Goal: Navigation & Orientation: Find specific page/section

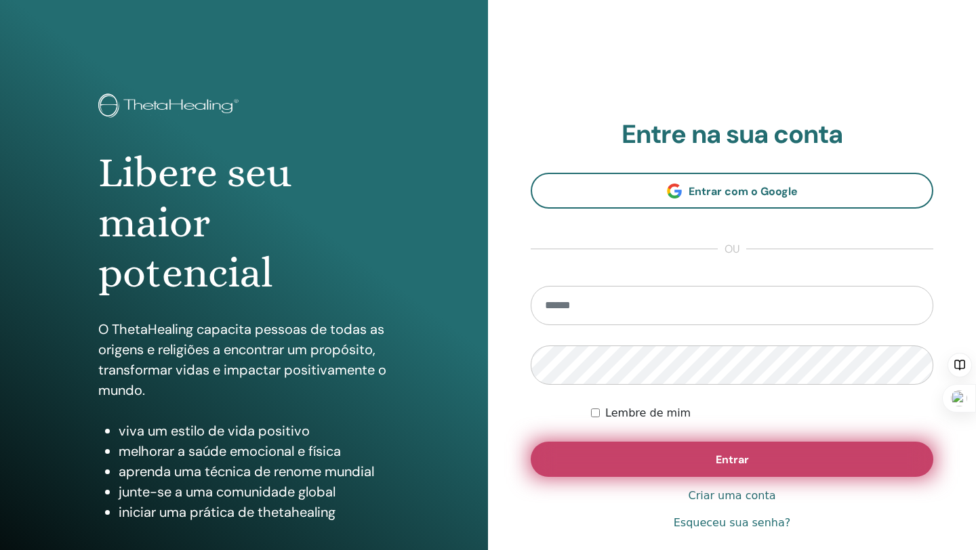
type input "**********"
click at [686, 469] on button "Entrar" at bounding box center [732, 459] width 403 height 35
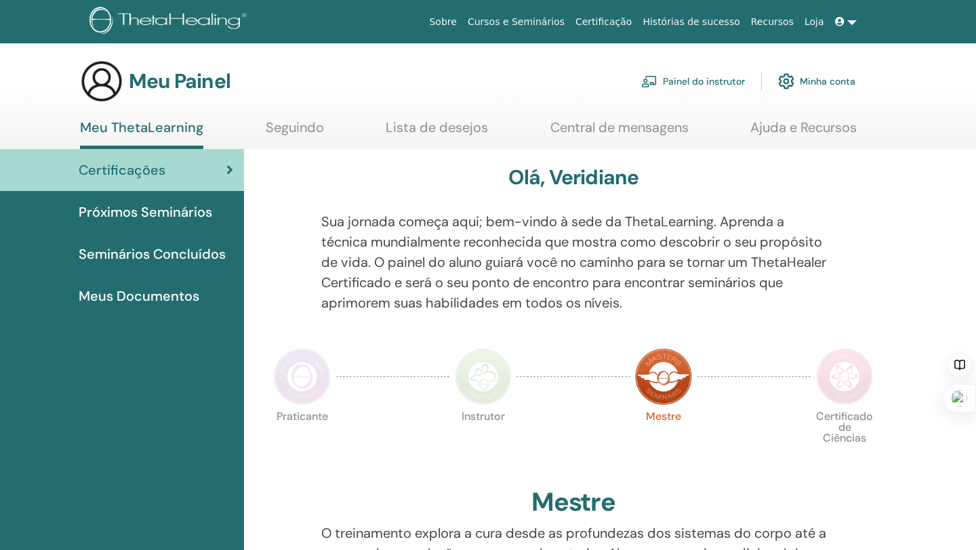
click at [186, 178] on div "Certificações" at bounding box center [122, 170] width 222 height 20
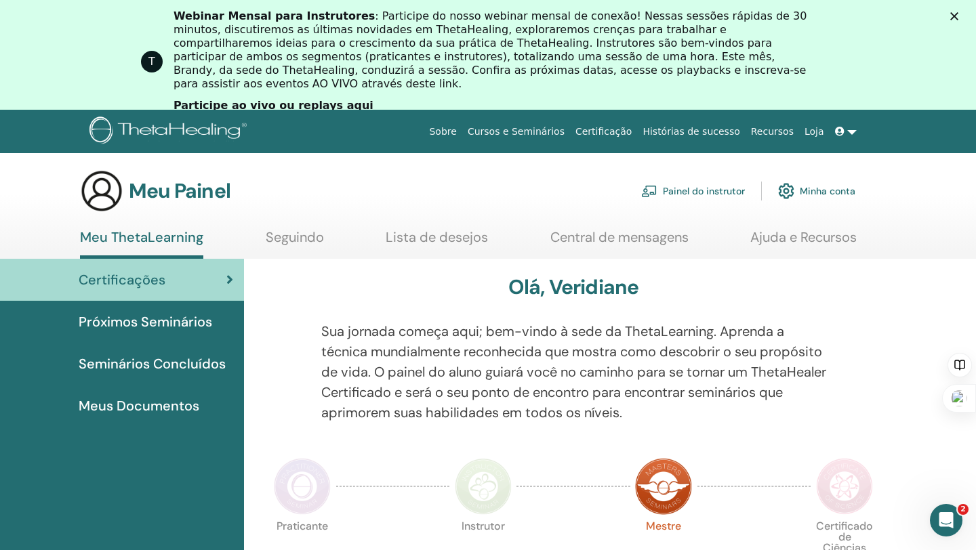
click at [575, 382] on p "Sua jornada começa aqui; bem-vindo à sede da ThetaLearning. Aprenda a técnica m…" at bounding box center [573, 372] width 505 height 102
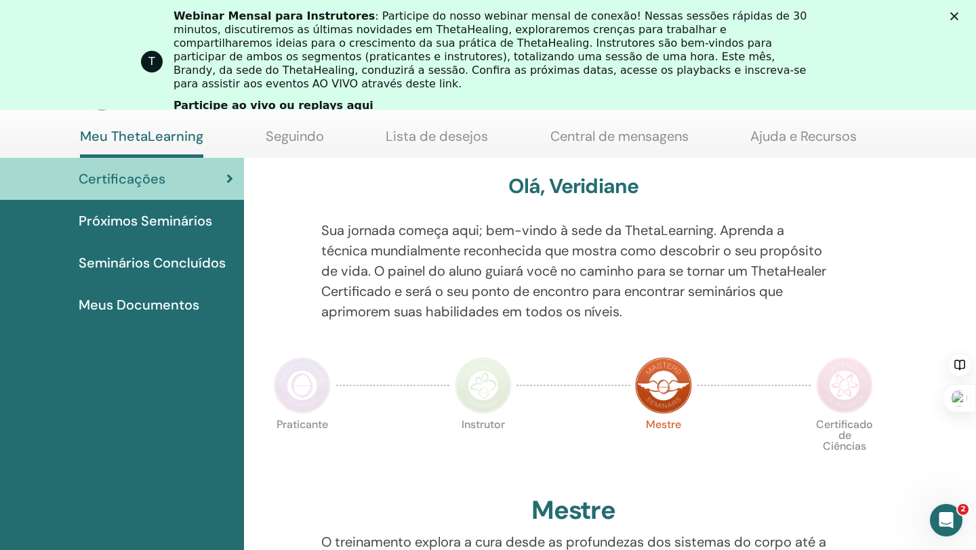
scroll to position [111, 0]
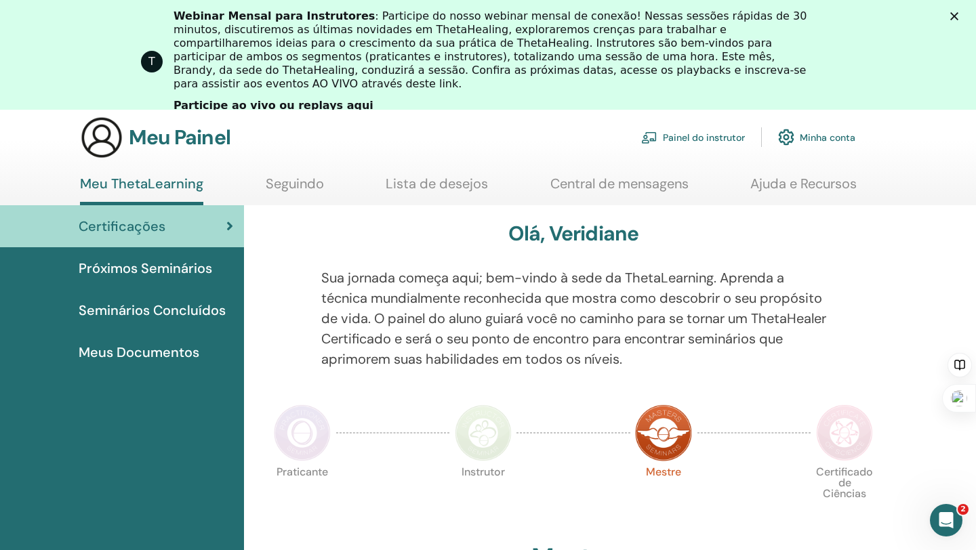
click at [660, 185] on font "Central de mensagens" at bounding box center [619, 184] width 138 height 18
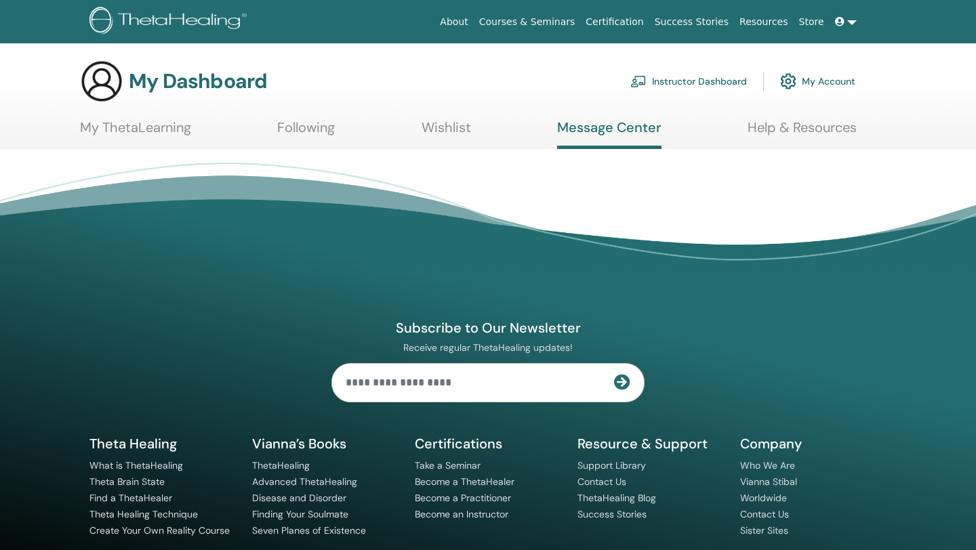
click at [177, 131] on link "My ThetaLearning" at bounding box center [135, 132] width 111 height 26
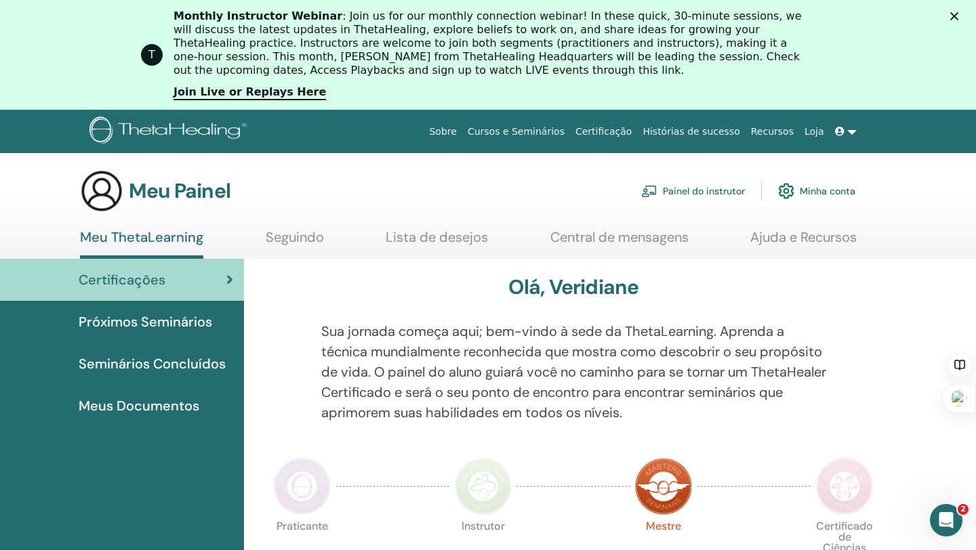
click at [191, 327] on font "Próximos Seminários" at bounding box center [146, 322] width 134 height 18
